Goal: Communication & Community: Participate in discussion

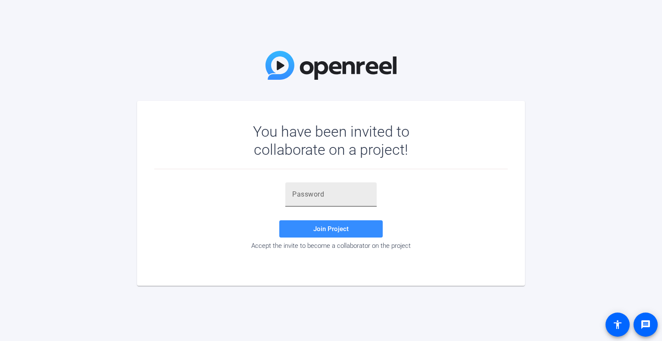
click at [345, 191] on input "text" at bounding box center [331, 194] width 78 height 10
paste input "pBt4LA"
type input "pBt4LA"
click at [323, 235] on span at bounding box center [330, 229] width 103 height 21
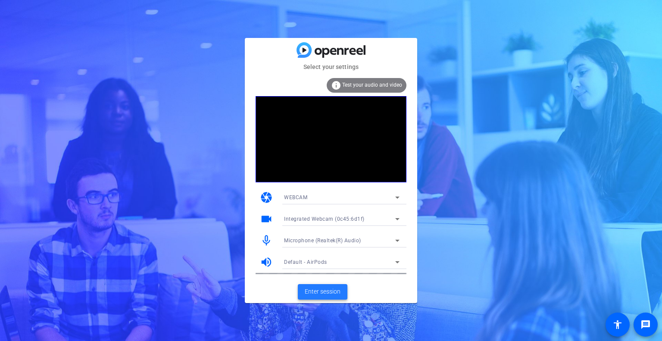
click at [326, 291] on span "Enter session" at bounding box center [323, 291] width 36 height 9
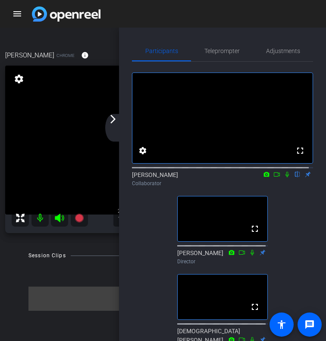
click at [112, 132] on div "arrow_back_ios_new arrow_forward_ios" at bounding box center [114, 128] width 18 height 28
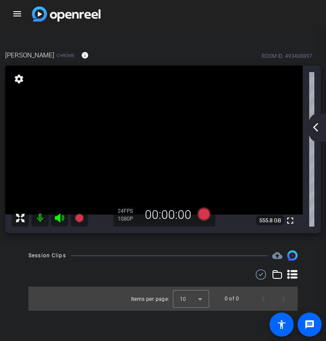
click at [318, 127] on mat-icon "arrow_back_ios_new" at bounding box center [315, 127] width 10 height 10
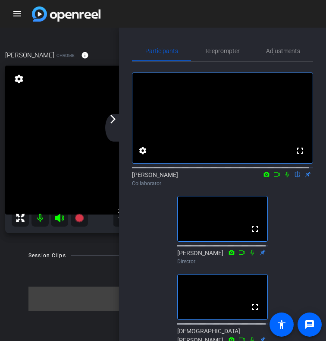
click at [284, 177] on icon at bounding box center [287, 174] width 7 height 6
click at [113, 130] on div "arrow_back_ios_new arrow_forward_ios" at bounding box center [114, 128] width 18 height 28
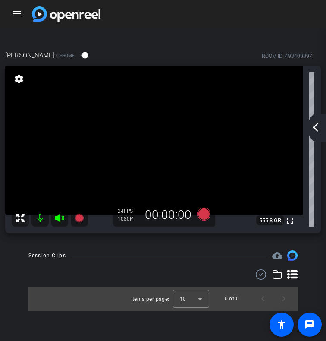
click at [315, 119] on div "arrow_back_ios_new arrow_forward_ios" at bounding box center [317, 128] width 18 height 28
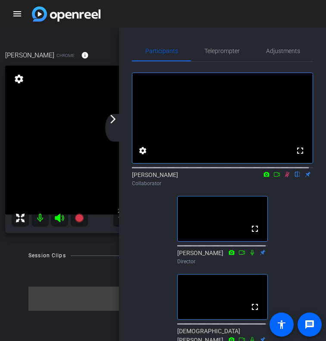
click at [52, 270] on div at bounding box center [162, 274] width 269 height 10
click at [114, 122] on mat-icon "arrow_forward_ios" at bounding box center [113, 119] width 10 height 10
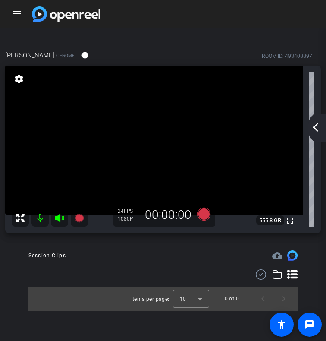
click at [318, 123] on mat-icon "arrow_back_ios_new" at bounding box center [315, 127] width 10 height 10
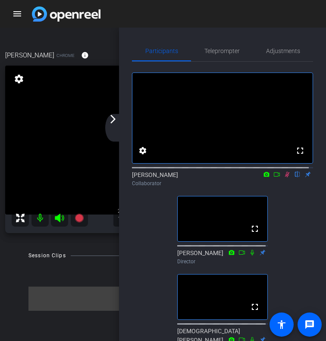
click at [111, 123] on mat-icon "arrow_forward_ios" at bounding box center [113, 119] width 10 height 10
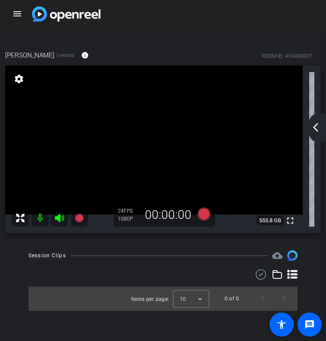
click at [316, 123] on mat-icon "arrow_back_ios_new" at bounding box center [315, 127] width 10 height 10
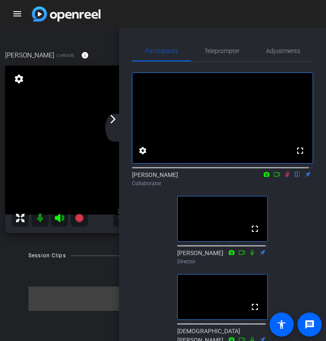
click at [115, 122] on mat-icon "arrow_forward_ios" at bounding box center [113, 119] width 10 height 10
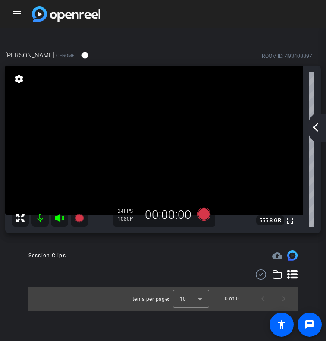
click at [316, 129] on mat-icon "arrow_back_ios_new" at bounding box center [315, 127] width 10 height 10
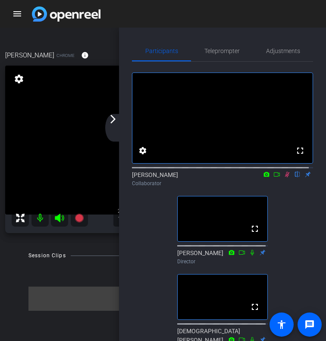
click at [285, 177] on icon at bounding box center [287, 175] width 5 height 6
click at [113, 122] on mat-icon "arrow_forward_ios" at bounding box center [113, 119] width 10 height 10
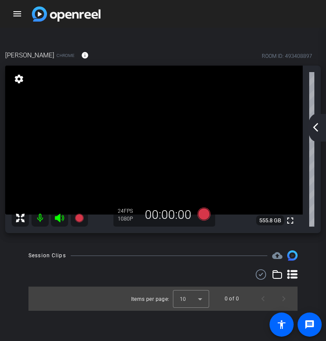
click at [316, 131] on mat-icon "arrow_back_ios_new" at bounding box center [315, 127] width 10 height 10
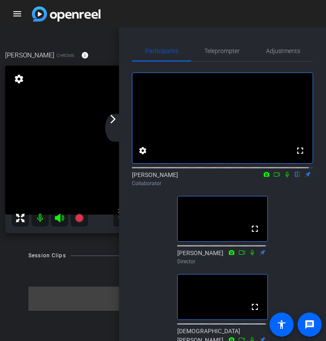
click at [285, 177] on icon at bounding box center [286, 175] width 3 height 6
click at [285, 177] on icon at bounding box center [287, 174] width 7 height 6
click at [284, 177] on icon at bounding box center [287, 174] width 7 height 6
click at [110, 117] on mat-icon "arrow_forward_ios" at bounding box center [113, 119] width 10 height 10
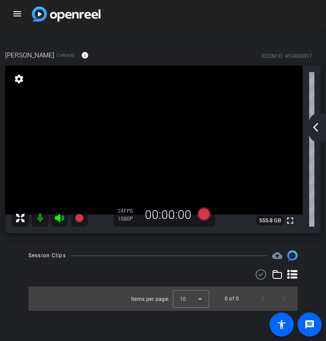
click at [316, 130] on mat-icon "arrow_back_ios_new" at bounding box center [315, 127] width 10 height 10
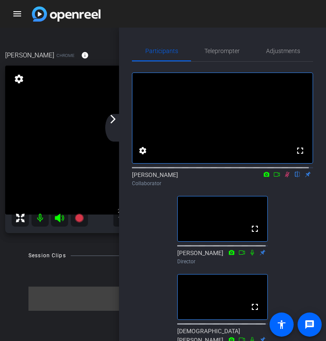
click at [284, 177] on icon at bounding box center [287, 174] width 7 height 6
click at [116, 121] on mat-icon "arrow_forward_ios" at bounding box center [113, 119] width 10 height 10
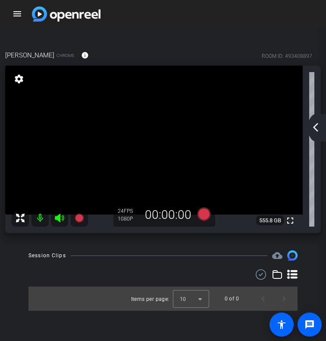
click at [313, 129] on mat-icon "arrow_back_ios_new" at bounding box center [315, 127] width 10 height 10
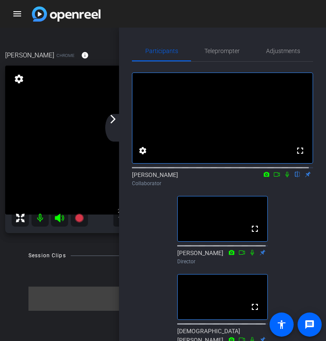
click at [113, 135] on div "arrow_back_ios_new arrow_forward_ios" at bounding box center [114, 128] width 18 height 28
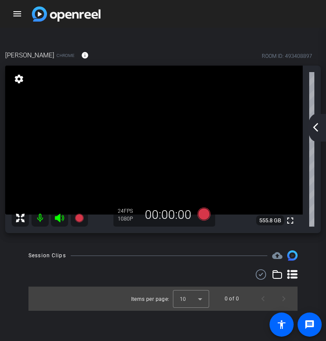
click at [316, 122] on div "arrow_back_ios_new arrow_forward_ios" at bounding box center [317, 128] width 18 height 28
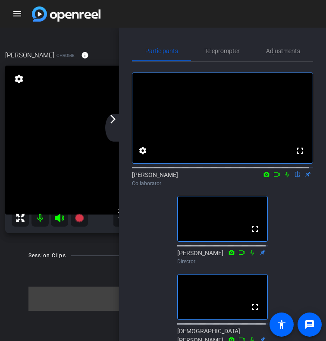
click at [285, 177] on icon at bounding box center [286, 175] width 3 height 6
click at [285, 177] on icon at bounding box center [287, 175] width 5 height 6
click at [285, 177] on icon at bounding box center [287, 174] width 7 height 6
click at [116, 127] on div "arrow_back_ios_new arrow_forward_ios" at bounding box center [114, 128] width 18 height 28
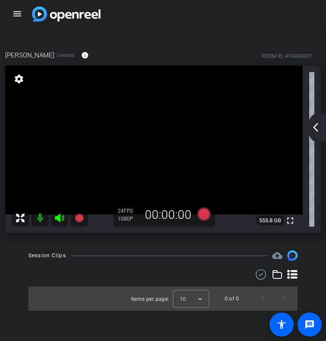
click at [311, 126] on mat-icon "arrow_back_ios_new" at bounding box center [315, 127] width 10 height 10
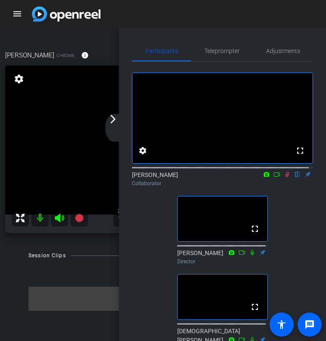
click at [108, 130] on div "arrow_back_ios_new arrow_forward_ios" at bounding box center [114, 128] width 18 height 28
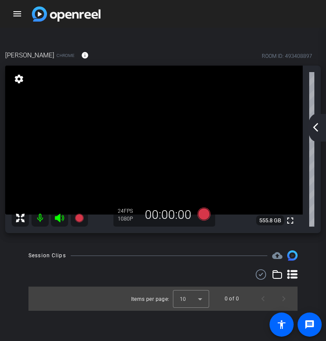
click at [319, 130] on mat-icon "arrow_back_ios_new" at bounding box center [315, 127] width 10 height 10
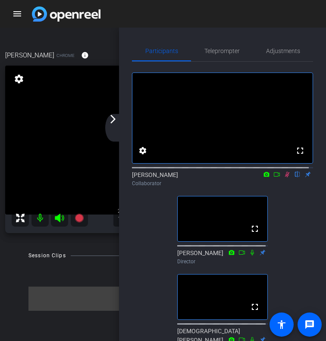
click at [112, 122] on mat-icon "arrow_forward_ios" at bounding box center [113, 119] width 10 height 10
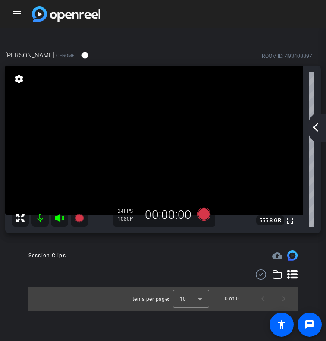
click at [321, 123] on div "arrow_back_ios_new arrow_forward_ios" at bounding box center [317, 128] width 18 height 28
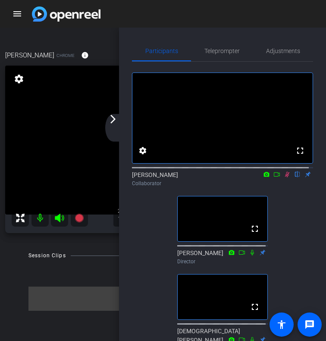
click at [285, 177] on icon at bounding box center [287, 174] width 7 height 6
click at [114, 126] on div "arrow_back_ios_new arrow_forward_ios" at bounding box center [114, 128] width 18 height 28
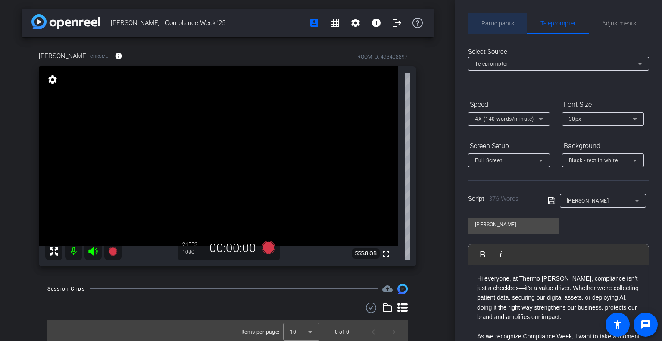
click at [500, 25] on span "Participants" at bounding box center [498, 23] width 33 height 6
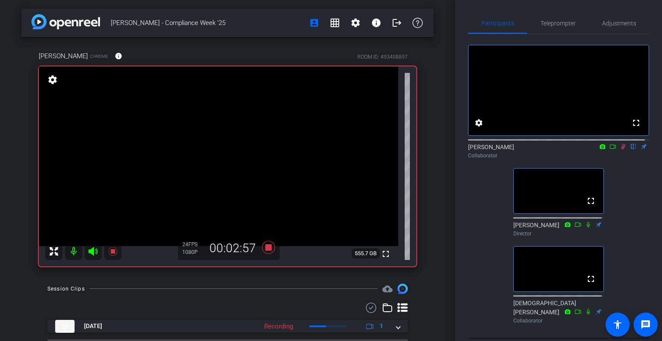
click at [620, 150] on icon at bounding box center [623, 147] width 7 height 6
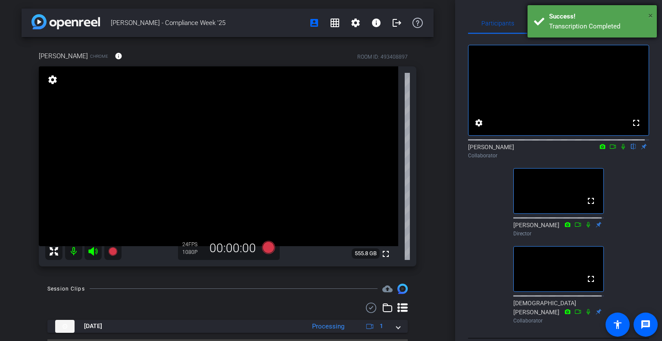
click at [649, 19] on span "×" at bounding box center [650, 15] width 5 height 10
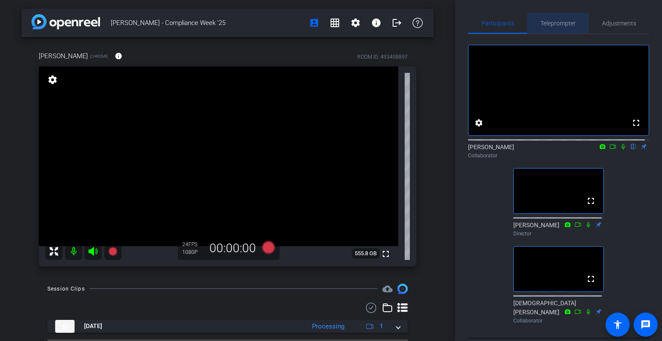
click at [567, 23] on span "Teleprompter" at bounding box center [558, 23] width 35 height 6
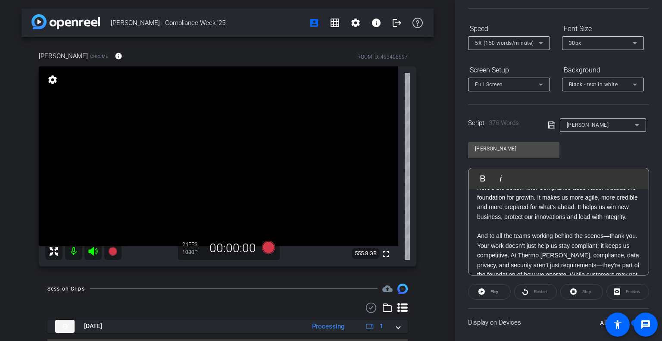
scroll to position [75, 0]
click at [491, 56] on div at bounding box center [509, 55] width 82 height 9
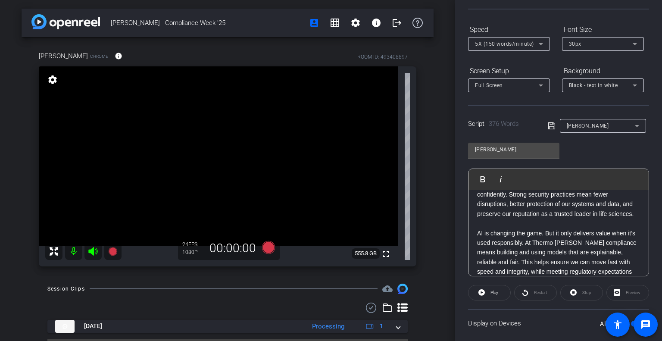
scroll to position [213, 0]
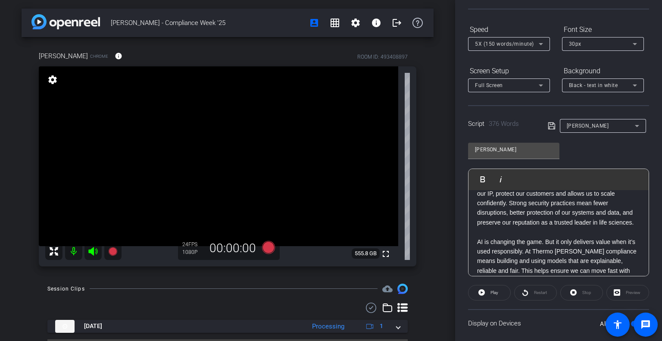
click at [615, 205] on p "Cybersecurity ensures business continuity. Every system we protect—from supply …" at bounding box center [558, 188] width 163 height 77
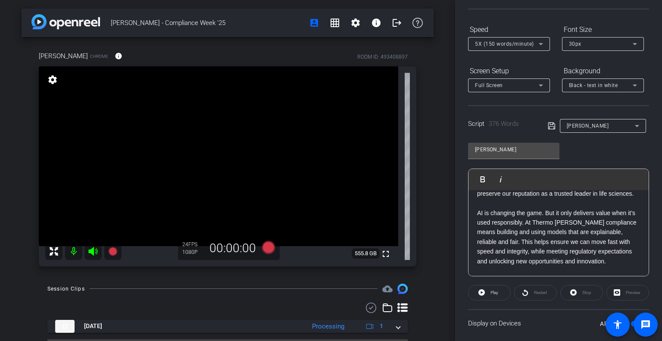
scroll to position [239, 0]
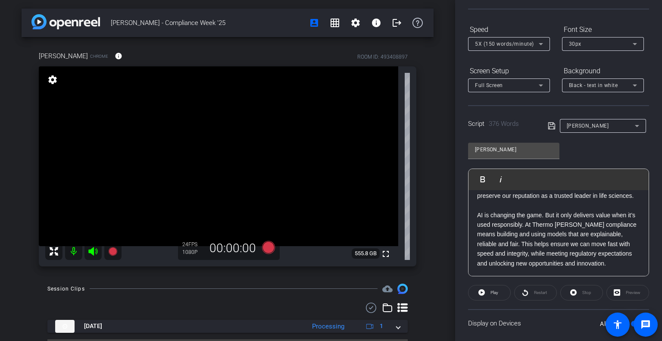
click at [615, 200] on p "Cybersecurity ensures business continuity. Every system we protect—from supply …" at bounding box center [558, 161] width 163 height 77
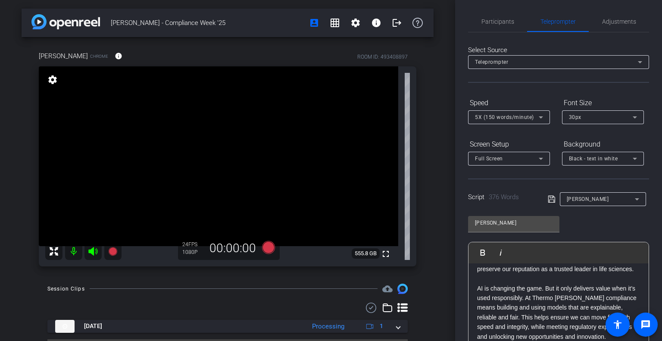
scroll to position [0, 0]
click at [493, 22] on span "Participants" at bounding box center [498, 23] width 33 height 6
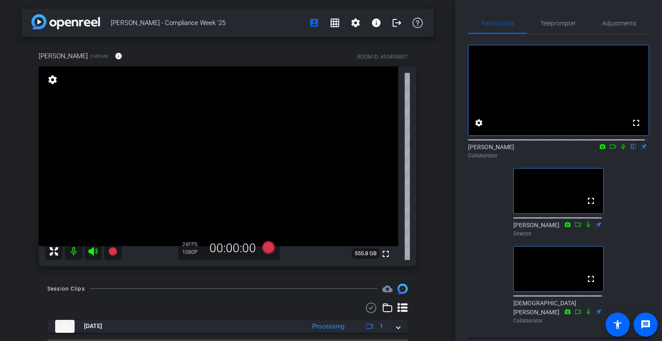
click at [620, 150] on icon at bounding box center [623, 147] width 7 height 6
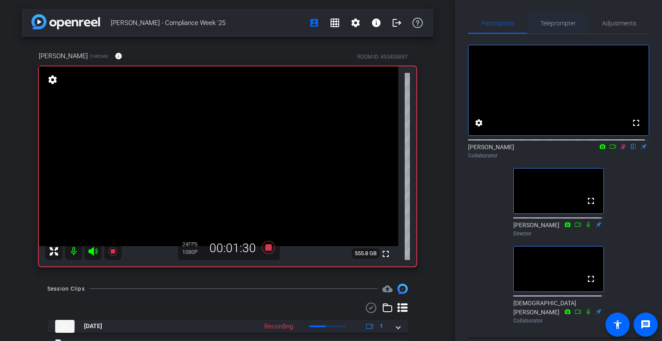
click at [571, 22] on span "Teleprompter" at bounding box center [558, 23] width 35 height 6
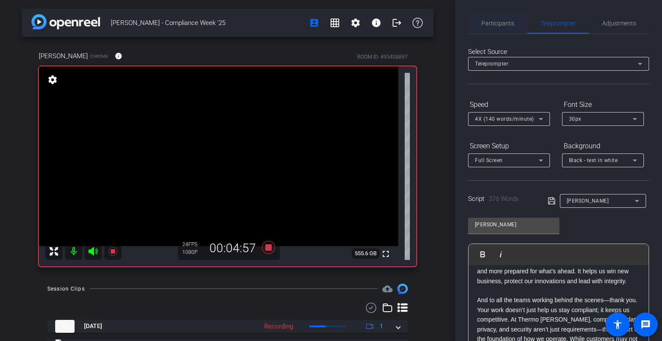
click at [501, 28] on span "Participants" at bounding box center [498, 23] width 33 height 21
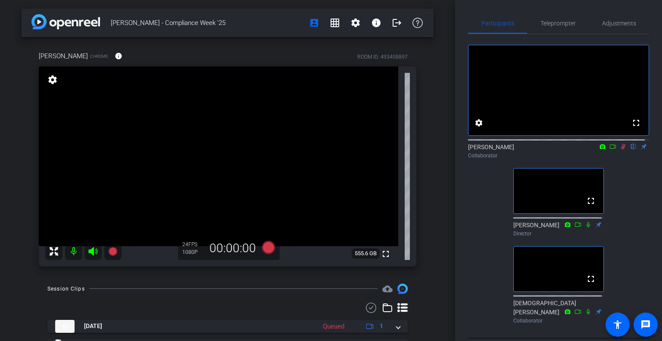
click at [621, 150] on icon at bounding box center [623, 147] width 5 height 6
